Goal: Information Seeking & Learning: Learn about a topic

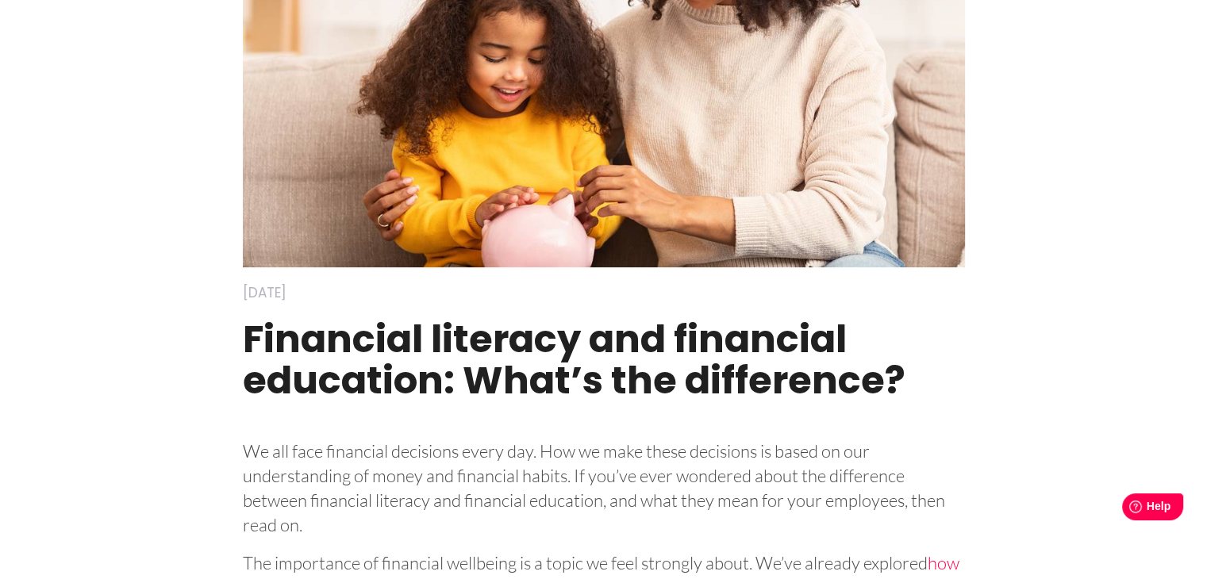
scroll to position [238, 0]
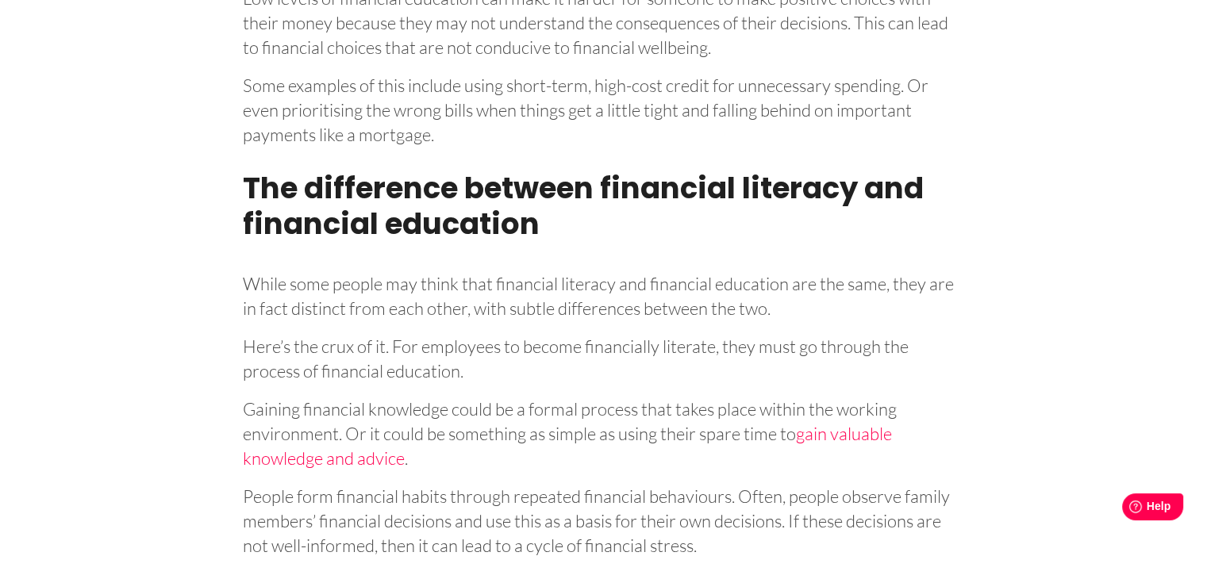
scroll to position [3649, 0]
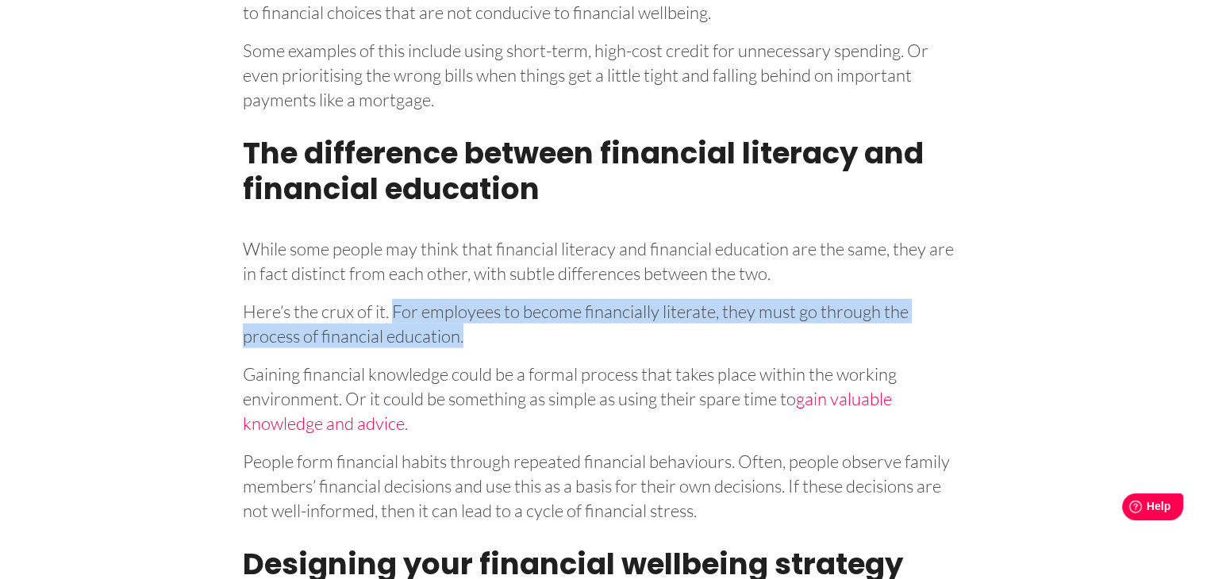
drag, startPoint x: 392, startPoint y: 331, endPoint x: 463, endPoint y: 362, distance: 77.8
click at [463, 348] on p "Here’s the crux of it. For employees to become financially literate, they must …" at bounding box center [604, 321] width 722 height 55
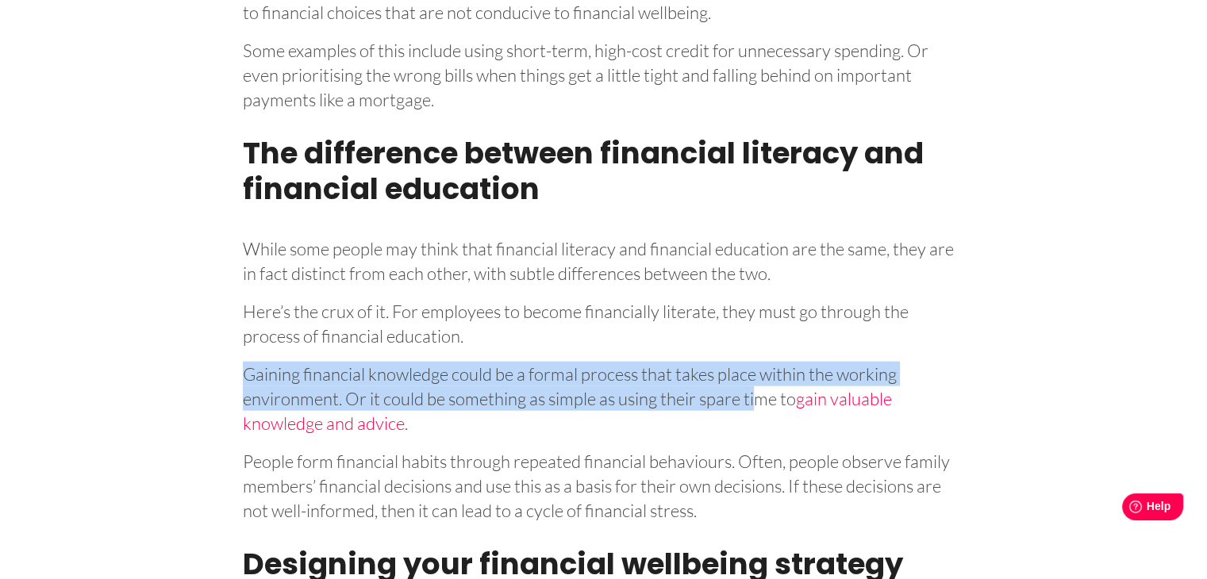
drag, startPoint x: 239, startPoint y: 399, endPoint x: 761, endPoint y: 424, distance: 522.6
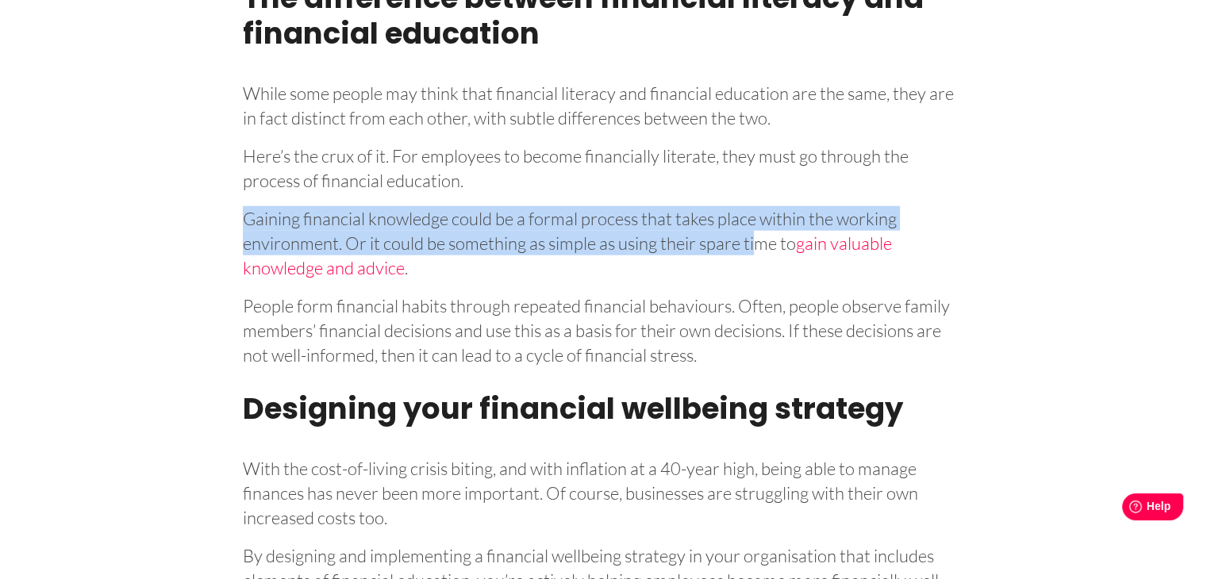
scroll to position [3808, 0]
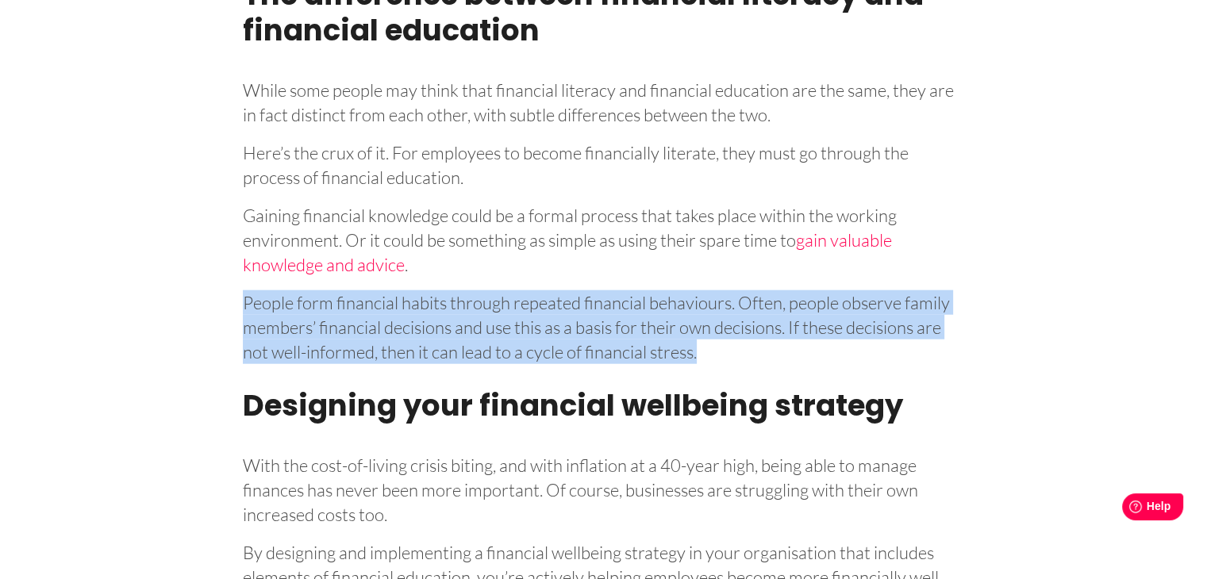
drag, startPoint x: 241, startPoint y: 324, endPoint x: 698, endPoint y: 366, distance: 458.8
click at [698, 364] on p "People form financial habits through repeated financial behaviours. Often, peop…" at bounding box center [604, 324] width 722 height 79
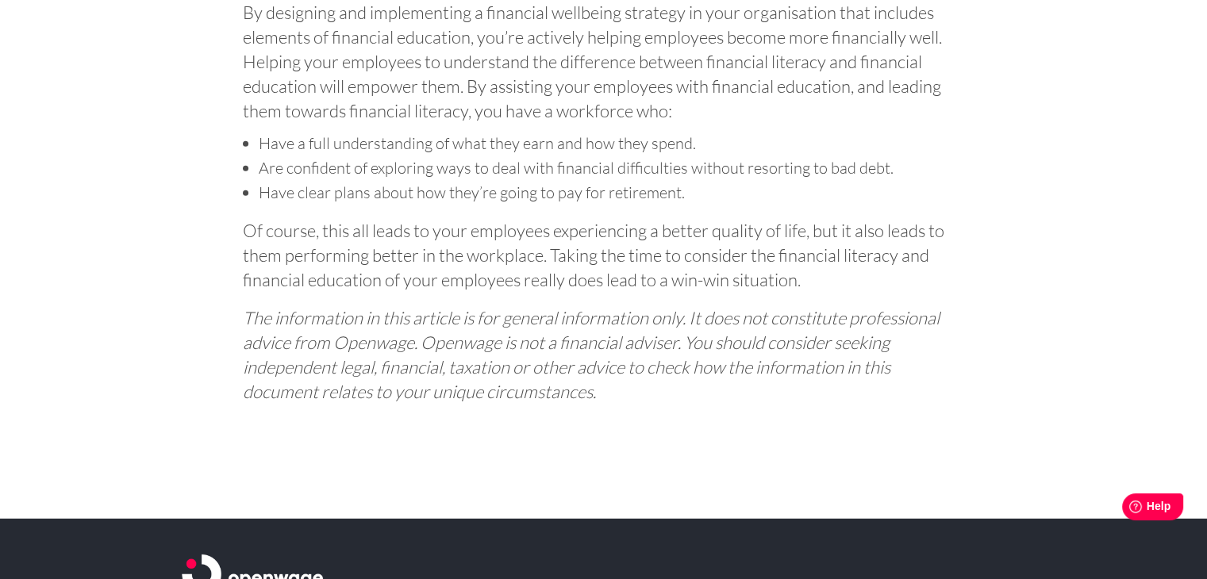
scroll to position [4363, 0]
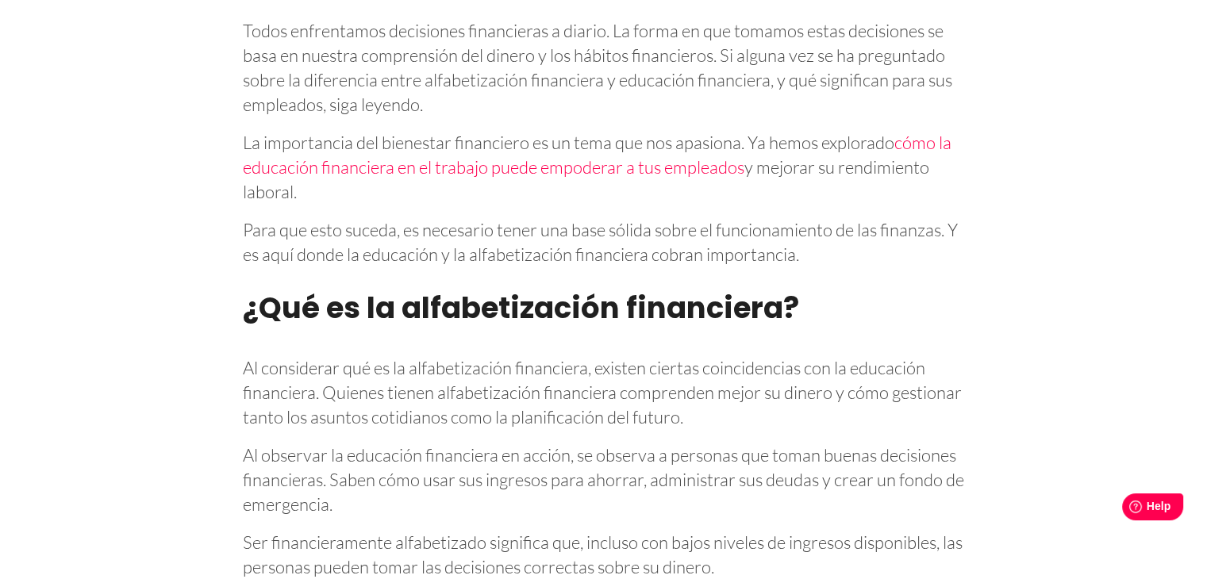
scroll to position [873, 0]
